Goal: Task Accomplishment & Management: Use online tool/utility

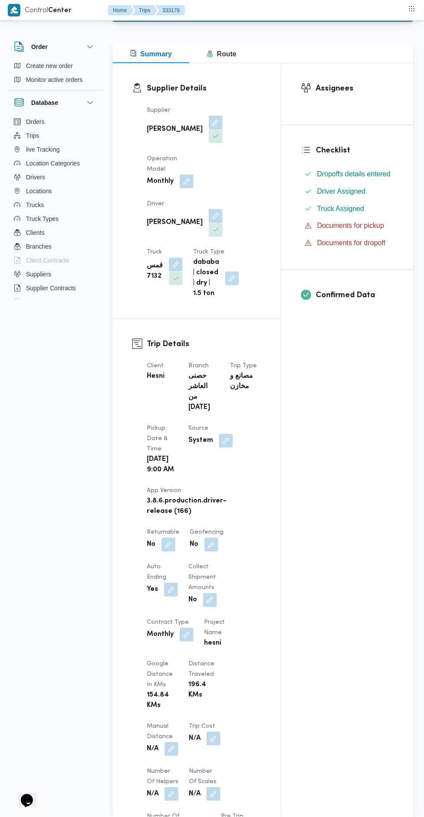
scroll to position [160, 0]
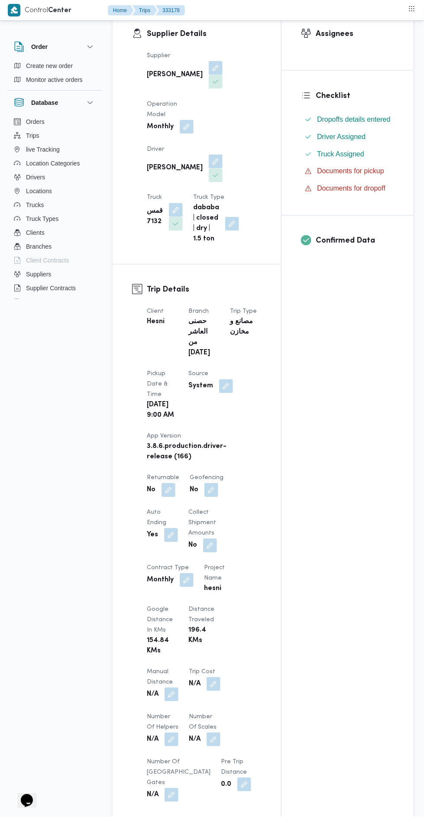
click at [176, 693] on button "button" at bounding box center [172, 695] width 14 height 14
click at [165, 722] on input "Manual Distance" at bounding box center [144, 722] width 86 height 17
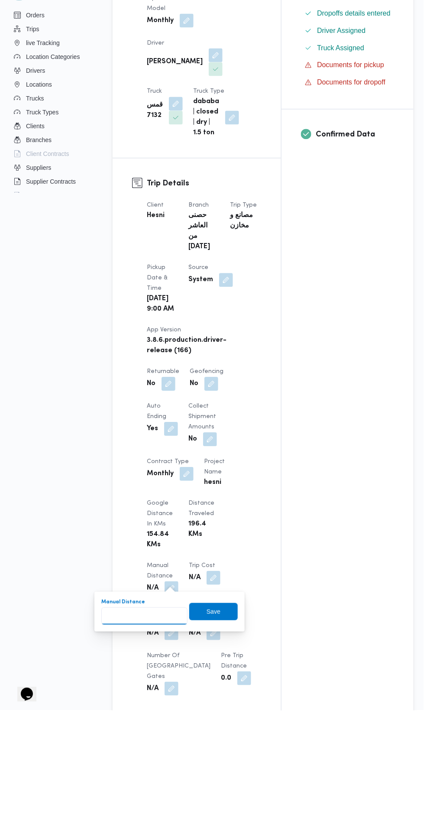
scroll to position [363, 0]
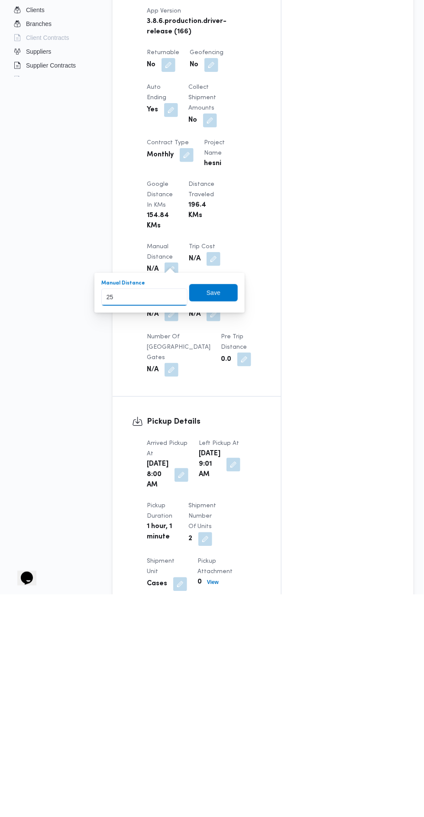
type input "252"
click at [216, 515] on span "Save" at bounding box center [214, 516] width 14 height 10
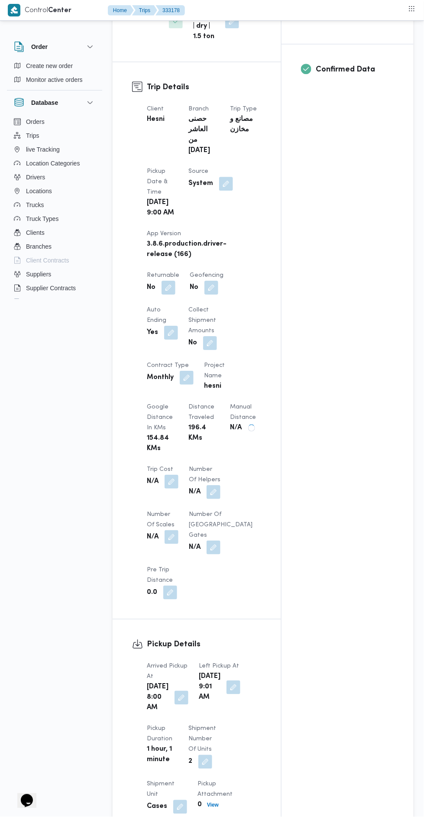
scroll to position [0, 0]
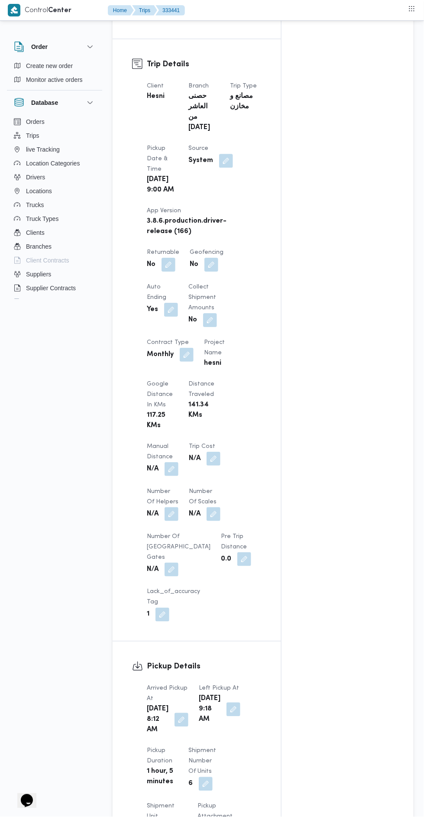
scroll to position [445, 0]
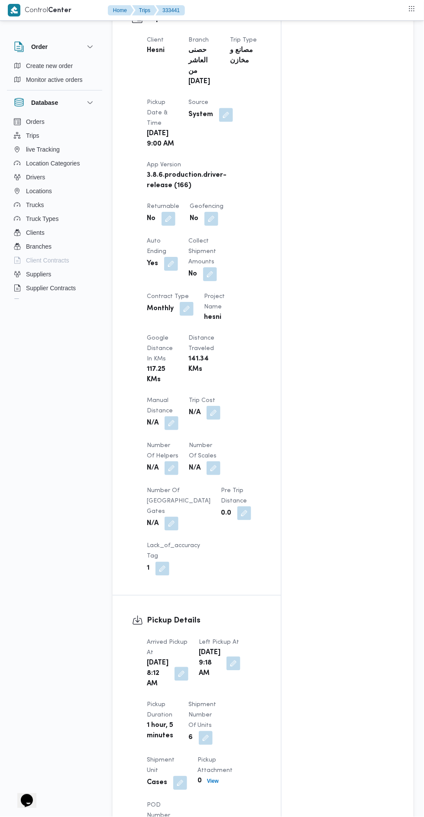
click at [173, 415] on div "Client Hesni Branch حصنى العاشر من [DATE] Trip Type مصانع و مخازن Pickup date &…" at bounding box center [204, 305] width 125 height 551
click at [175, 416] on button "button" at bounding box center [172, 423] width 14 height 14
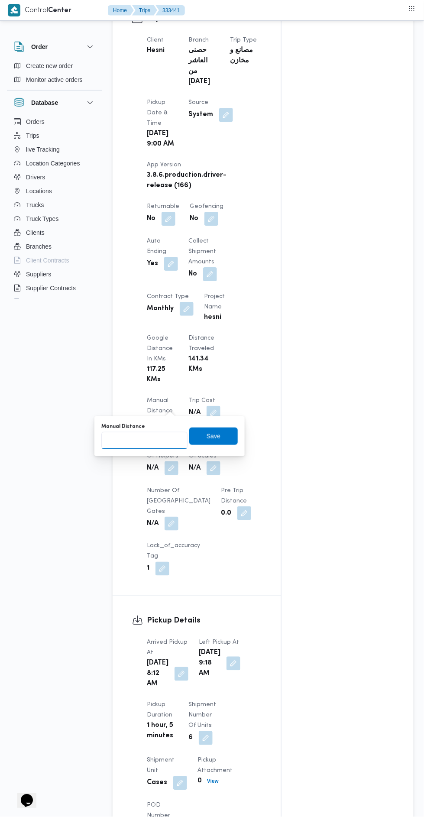
click at [161, 437] on input "Manual Distance" at bounding box center [144, 440] width 86 height 17
type input "189"
click at [219, 446] on div "Manual Distance 189 Save" at bounding box center [170, 437] width 138 height 28
click at [229, 432] on span "Save" at bounding box center [213, 436] width 49 height 17
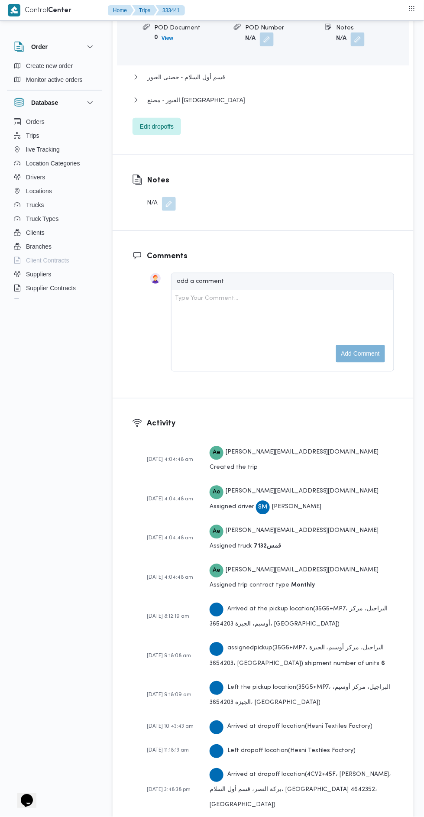
scroll to position [1437, 0]
